Goal: Task Accomplishment & Management: Manage account settings

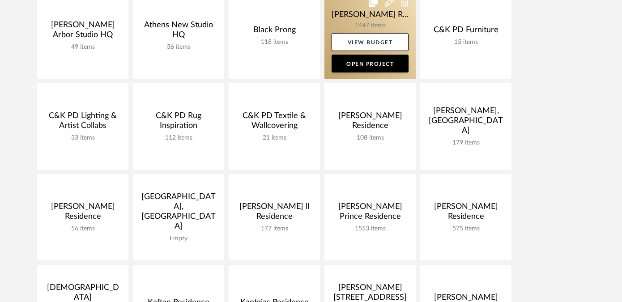
scroll to position [212, 0]
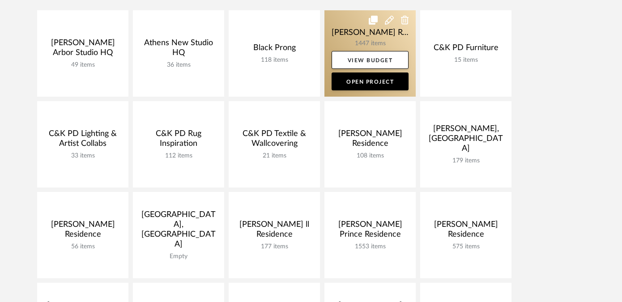
click at [345, 34] on link at bounding box center [370, 53] width 91 height 86
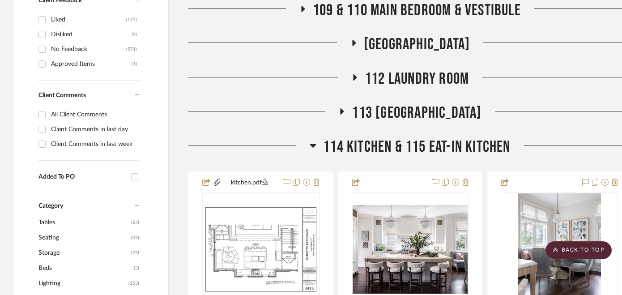
scroll to position [595, 0]
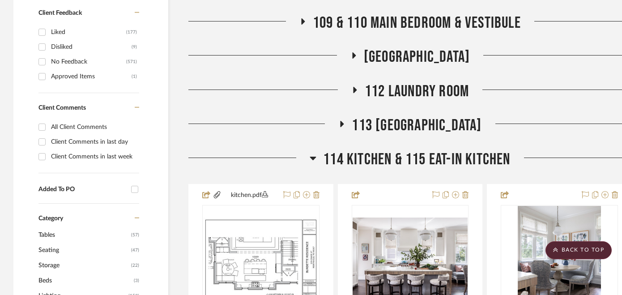
click at [379, 150] on span "114 Kitchen & 115 Eat-In Kitchen" at bounding box center [416, 159] width 187 height 19
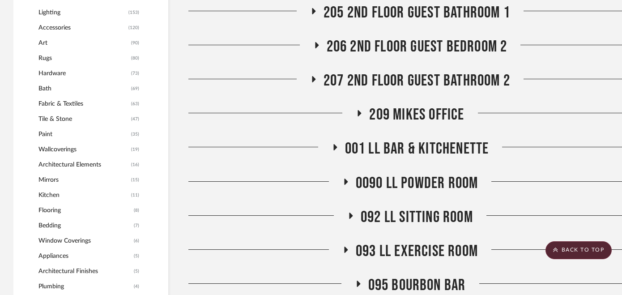
scroll to position [931, 0]
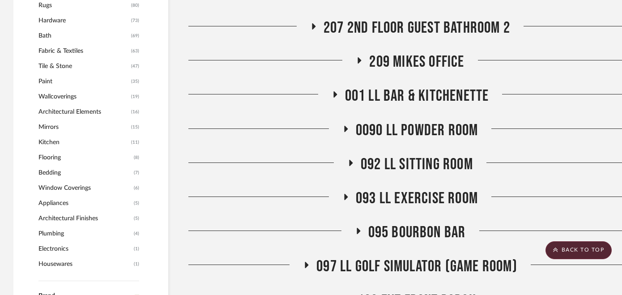
click at [418, 155] on span "092 LL Sitting Room" at bounding box center [417, 164] width 112 height 19
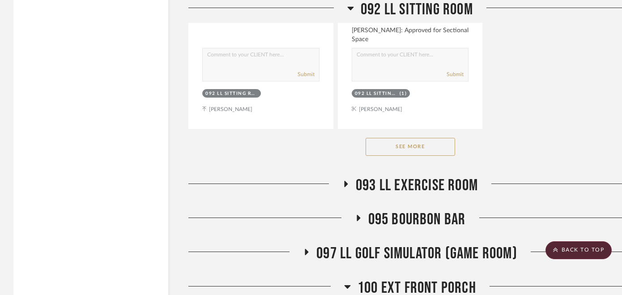
click at [405, 138] on button "See More" at bounding box center [411, 147] width 90 height 18
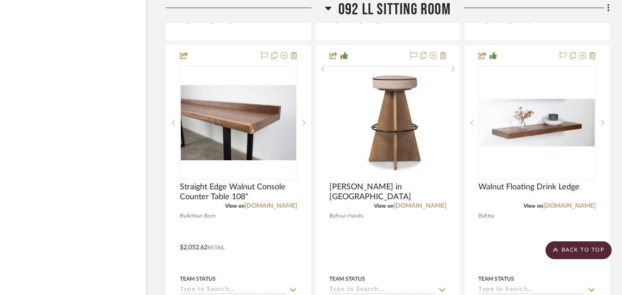
scroll to position [4261, 22]
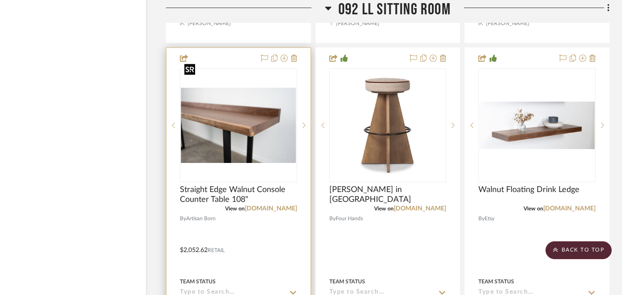
click at [0, 0] on img at bounding box center [0, 0] width 0 height 0
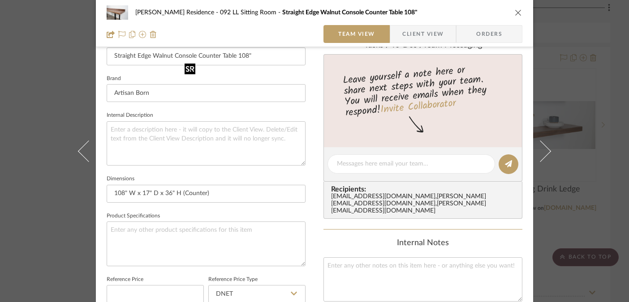
scroll to position [287, 0]
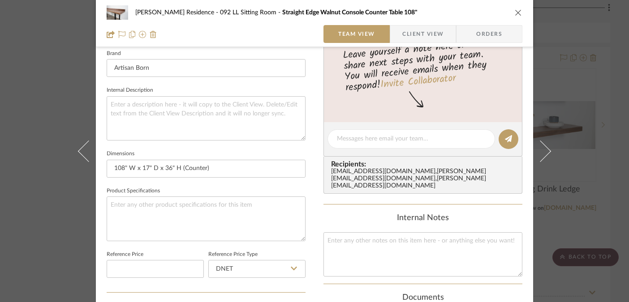
click at [430, 32] on span "Client View" at bounding box center [422, 34] width 41 height 18
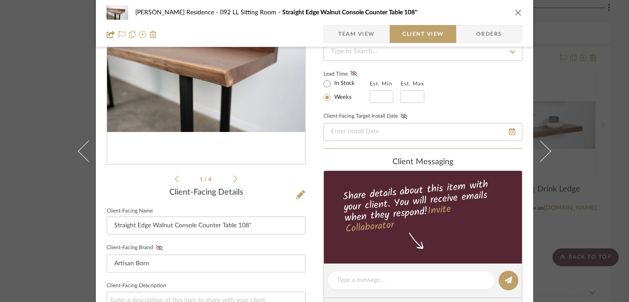
scroll to position [0, 0]
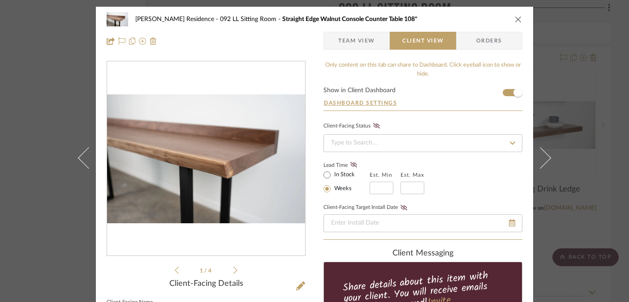
click at [348, 40] on span "Team View" at bounding box center [356, 41] width 37 height 18
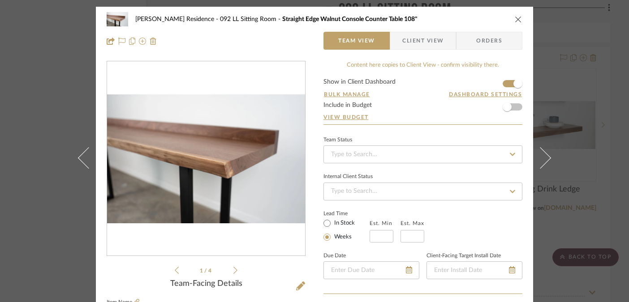
click at [229, 270] on li "1 / 4" at bounding box center [206, 270] width 55 height 11
click at [233, 271] on icon at bounding box center [235, 270] width 4 height 7
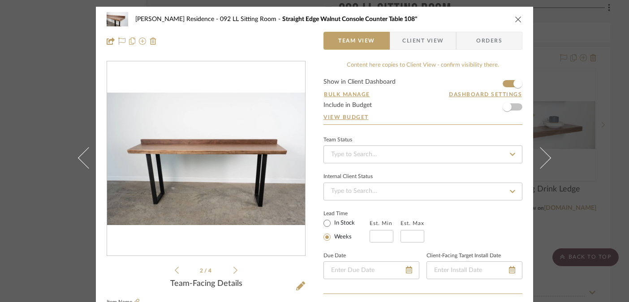
click at [233, 271] on icon at bounding box center [235, 270] width 4 height 8
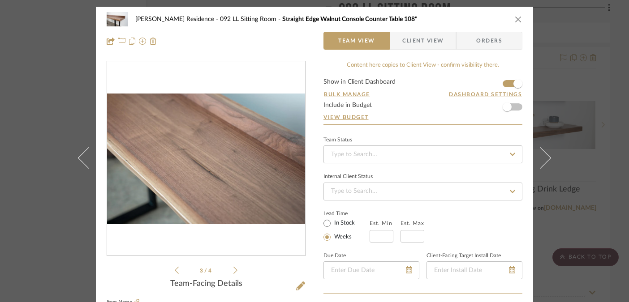
click at [233, 271] on icon at bounding box center [235, 270] width 4 height 8
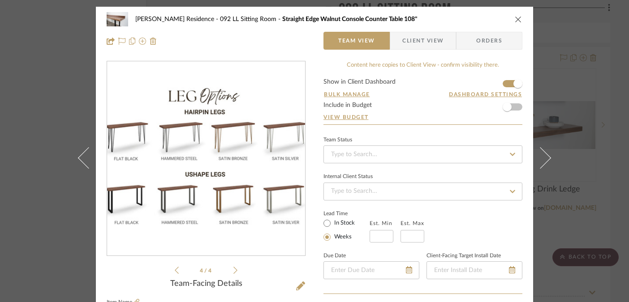
click at [233, 271] on icon at bounding box center [235, 270] width 4 height 8
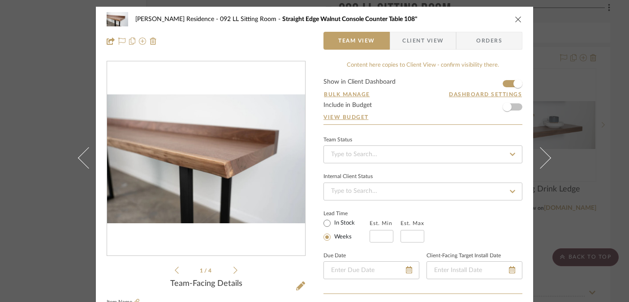
scroll to position [95, 0]
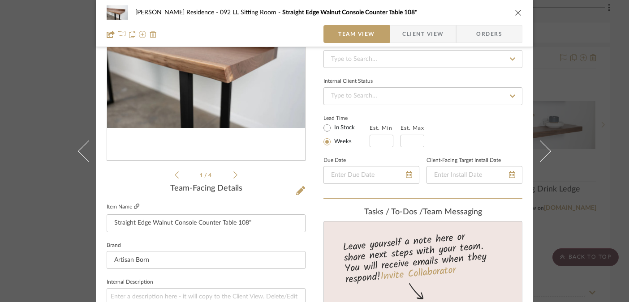
click at [135, 208] on icon at bounding box center [136, 206] width 5 height 5
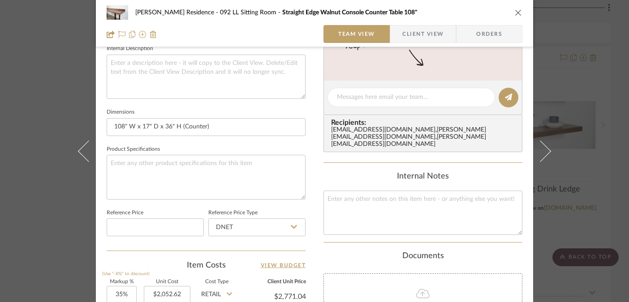
scroll to position [0, 0]
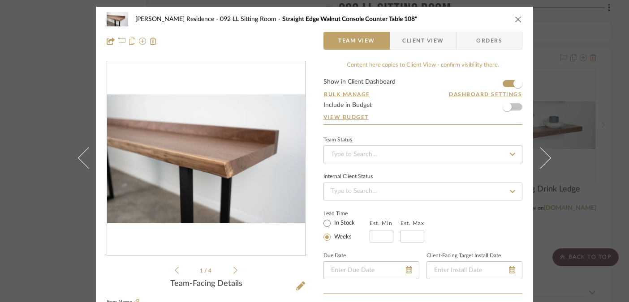
click at [415, 46] on span "Client View" at bounding box center [422, 41] width 41 height 18
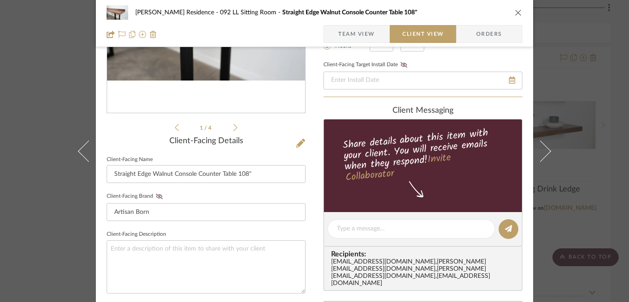
scroll to position [144, 0]
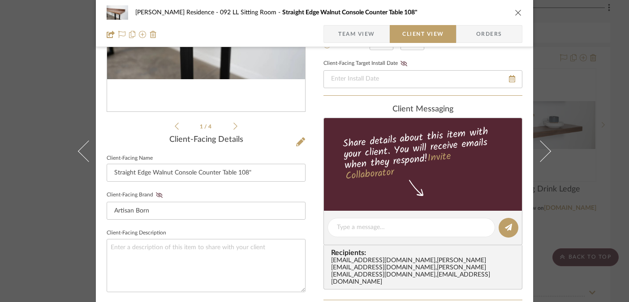
click at [360, 34] on span "Team View" at bounding box center [356, 34] width 37 height 18
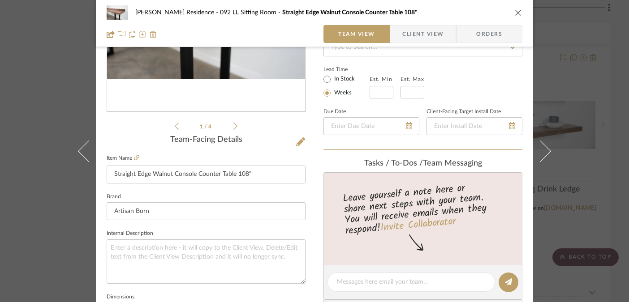
click at [410, 28] on span "Client View" at bounding box center [422, 34] width 41 height 18
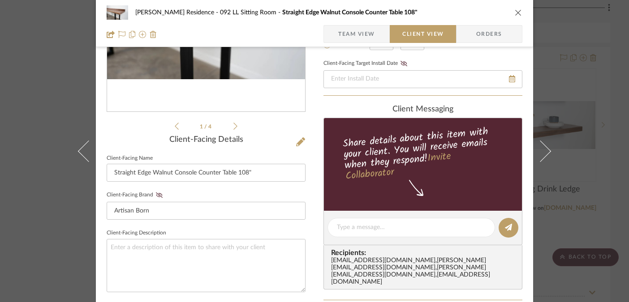
click at [360, 39] on span "Team View" at bounding box center [356, 34] width 37 height 18
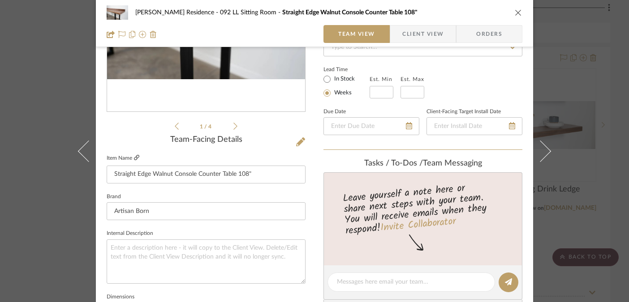
click at [134, 160] on icon at bounding box center [136, 157] width 5 height 5
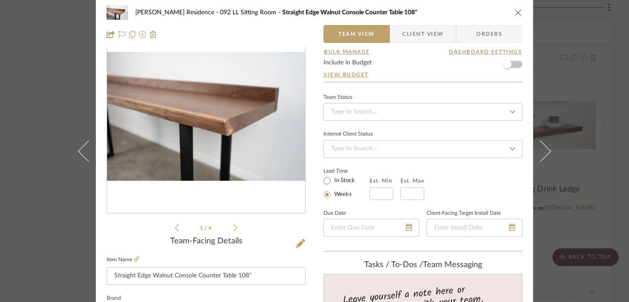
scroll to position [0, 0]
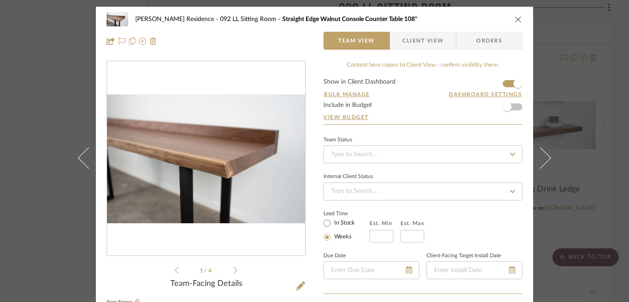
click at [596, 54] on div "[PERSON_NAME] Residence 092 LL Sitting Room Straight Edge Walnut Console Counte…" at bounding box center [314, 151] width 629 height 302
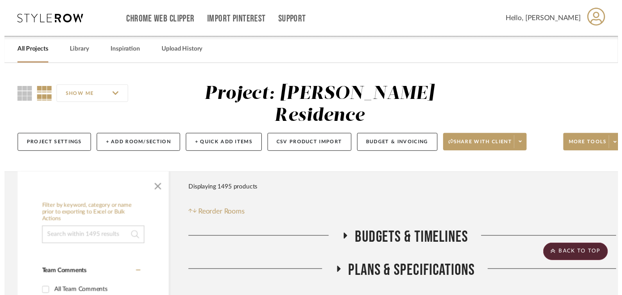
scroll to position [4261, 22]
